Goal: Transaction & Acquisition: Purchase product/service

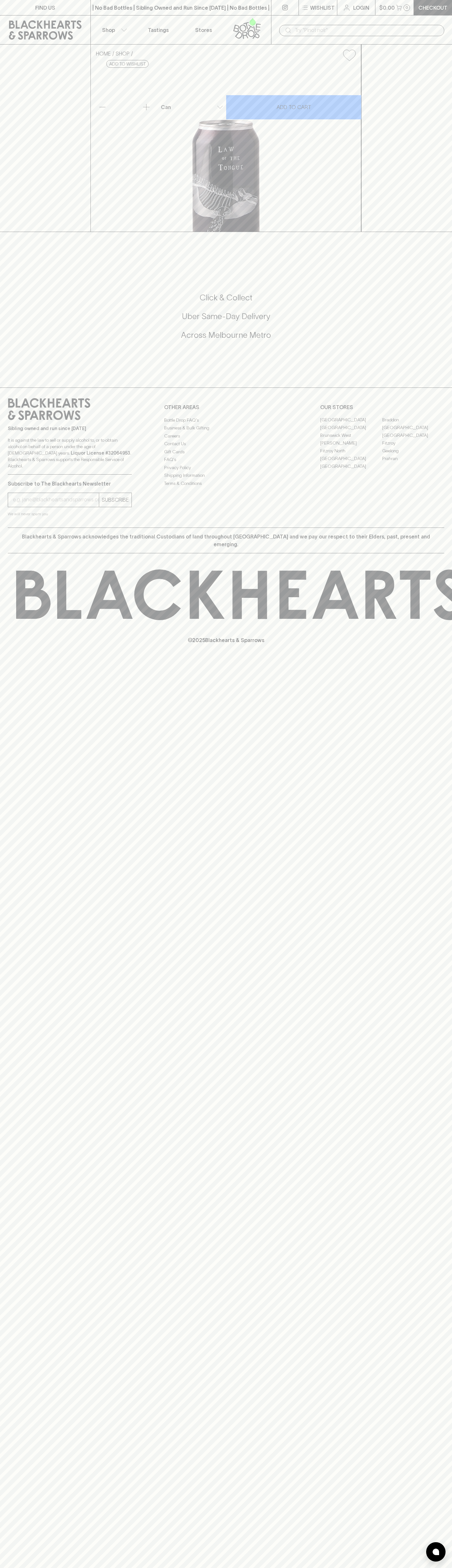
click at [365, 5] on p "Login" at bounding box center [361, 7] width 16 height 8
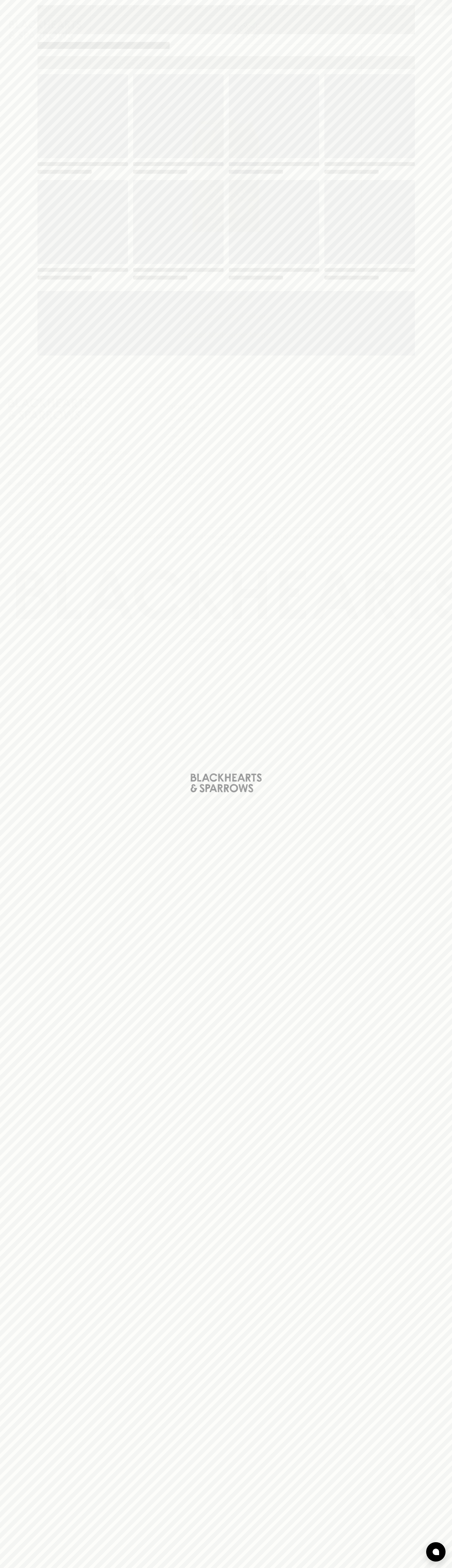
click at [431, 1443] on div "Loading" at bounding box center [226, 784] width 452 height 1568
click at [132, 1567] on html "FIND US | No Bad Bottles | Sibling Owned and Run Since 2006 | No Bad Bottles | …" at bounding box center [226, 784] width 452 height 1568
click at [7, 733] on div "Loading" at bounding box center [226, 784] width 452 height 1568
